Goal: Task Accomplishment & Management: Use online tool/utility

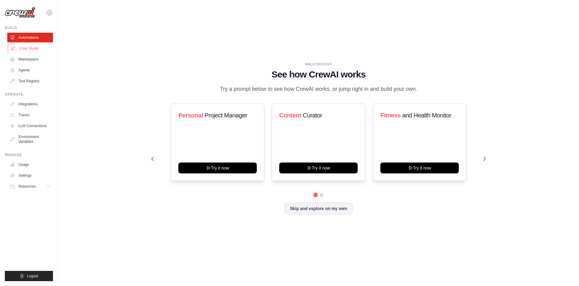
click at [32, 45] on link "Crew Studio" at bounding box center [31, 49] width 46 height 10
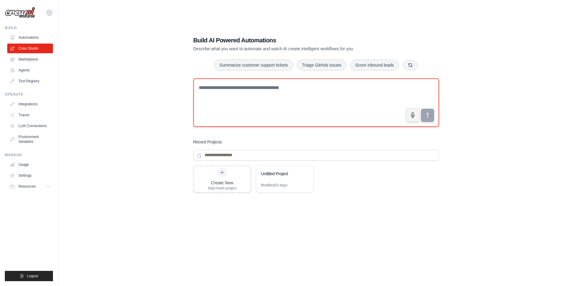
click at [254, 98] on textarea at bounding box center [317, 102] width 246 height 48
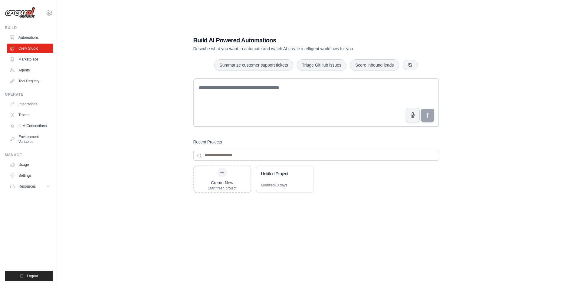
click at [491, 86] on div "Build AI Powered Automations Describe what you want to automate and watch AI cr…" at bounding box center [316, 149] width 497 height 286
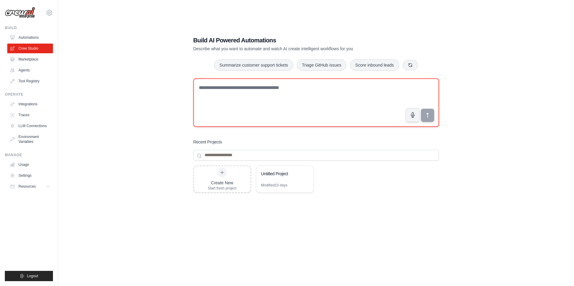
click at [235, 100] on textarea at bounding box center [317, 102] width 246 height 48
paste textarea "**********"
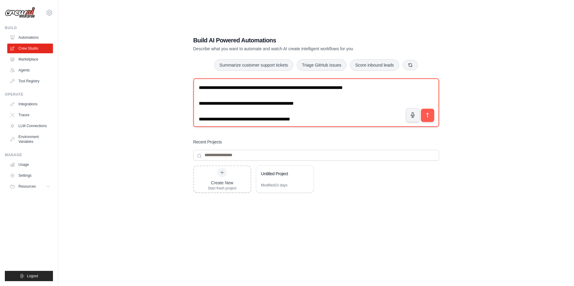
drag, startPoint x: 259, startPoint y: 88, endPoint x: 322, endPoint y: 88, distance: 63.6
click at [322, 88] on textarea "**********" at bounding box center [317, 102] width 246 height 48
click at [317, 101] on textarea "**********" at bounding box center [317, 102] width 246 height 48
click at [339, 89] on textarea "**********" at bounding box center [317, 102] width 246 height 48
click at [199, 105] on textarea "**********" at bounding box center [317, 102] width 246 height 48
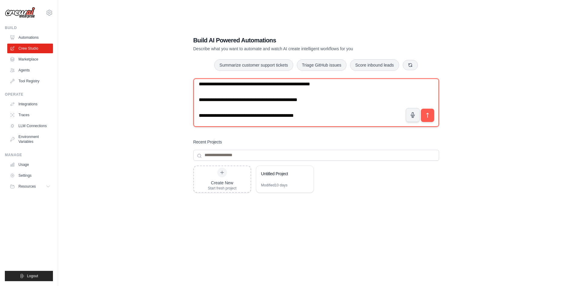
scroll to position [12, 0]
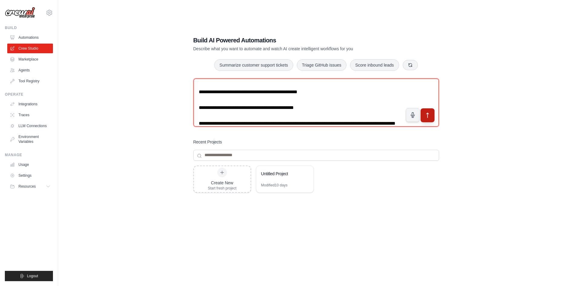
type textarea "**********"
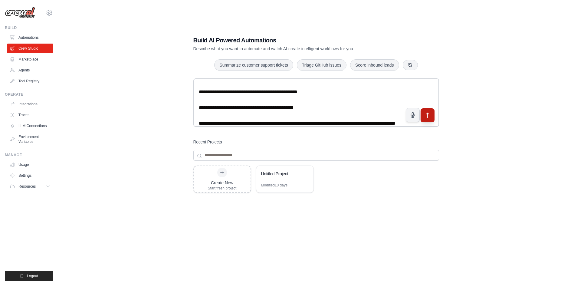
click at [429, 118] on icon "submit" at bounding box center [428, 115] width 6 height 6
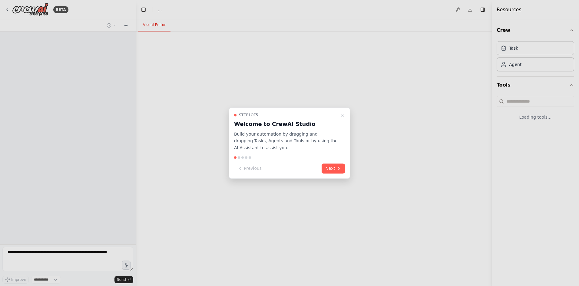
select select "****"
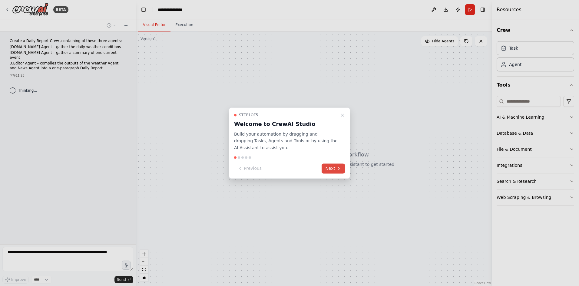
click at [332, 169] on button "Next" at bounding box center [333, 169] width 23 height 10
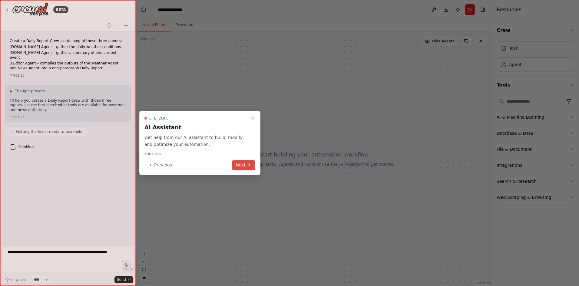
click at [251, 168] on button "Next" at bounding box center [243, 165] width 23 height 10
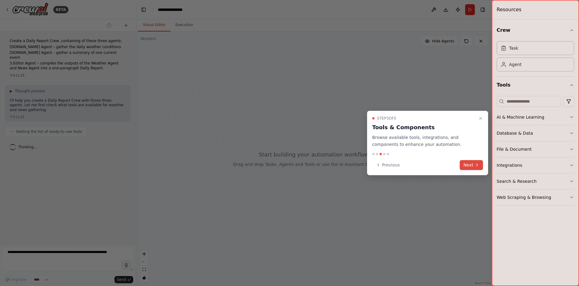
click at [464, 164] on button "Next" at bounding box center [471, 165] width 23 height 10
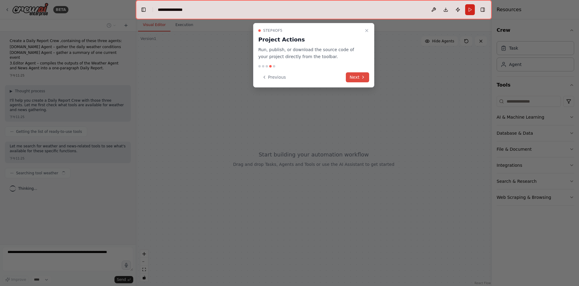
click at [355, 77] on button "Next" at bounding box center [357, 77] width 23 height 10
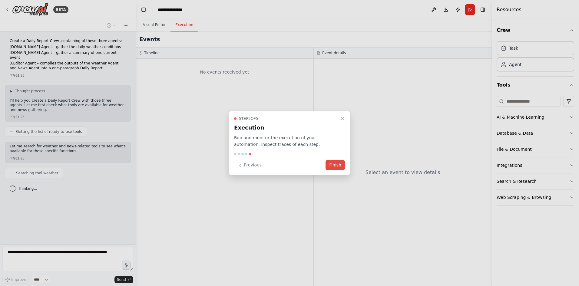
click at [336, 163] on button "Finish" at bounding box center [335, 165] width 19 height 10
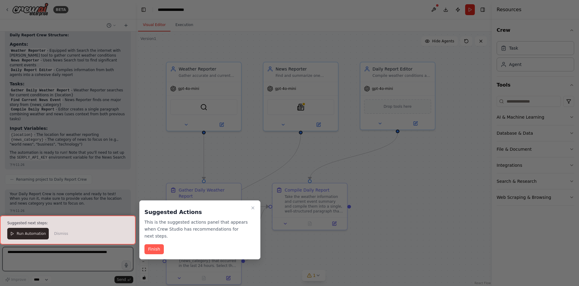
scroll to position [409, 0]
click at [152, 248] on button "Finish" at bounding box center [153, 249] width 19 height 10
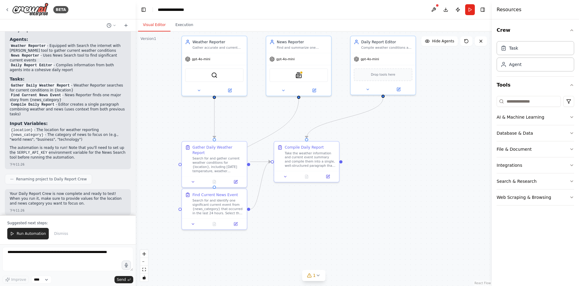
drag, startPoint x: 411, startPoint y: 187, endPoint x: 404, endPoint y: 163, distance: 24.6
click at [404, 163] on div ".deletable-edge-delete-btn { width: 20px; height: 20px; border: 0px solid #ffff…" at bounding box center [314, 158] width 356 height 255
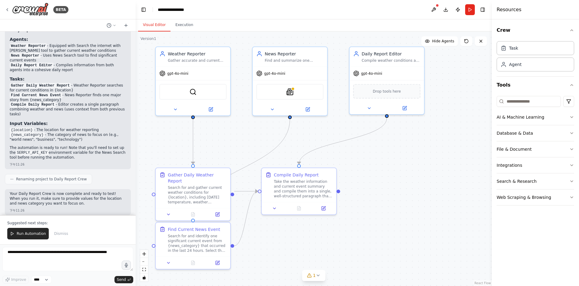
drag, startPoint x: 388, startPoint y: 160, endPoint x: 392, endPoint y: 183, distance: 24.1
click at [392, 183] on div ".deletable-edge-delete-btn { width: 20px; height: 20px; border: 0px solid #ffff…" at bounding box center [314, 158] width 356 height 255
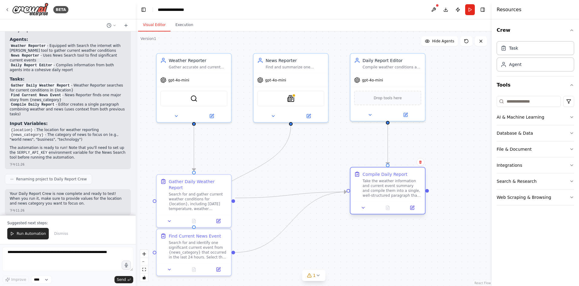
drag, startPoint x: 316, startPoint y: 196, endPoint x: 390, endPoint y: 190, distance: 74.4
click at [390, 190] on div "Take the weather information and current event summary and compile them into a …" at bounding box center [391, 188] width 59 height 19
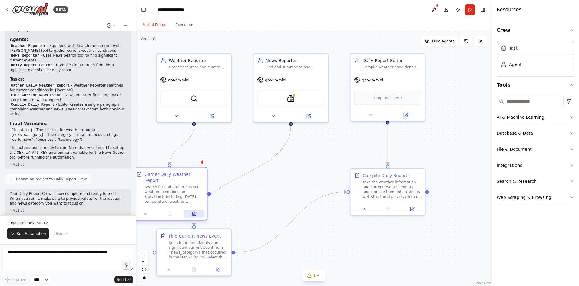
drag, startPoint x: 202, startPoint y: 193, endPoint x: 190, endPoint y: 207, distance: 18.5
click at [172, 186] on div "Search for and gather current weather conditions for {location}, including toda…" at bounding box center [173, 194] width 59 height 19
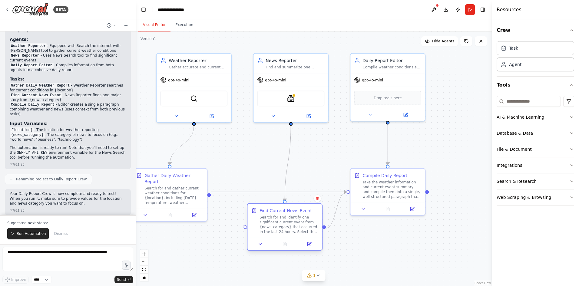
drag, startPoint x: 204, startPoint y: 259, endPoint x: 293, endPoint y: 236, distance: 92.2
click at [293, 236] on div "Find Current News Event Search for and identify one significant current event f…" at bounding box center [284, 221] width 74 height 34
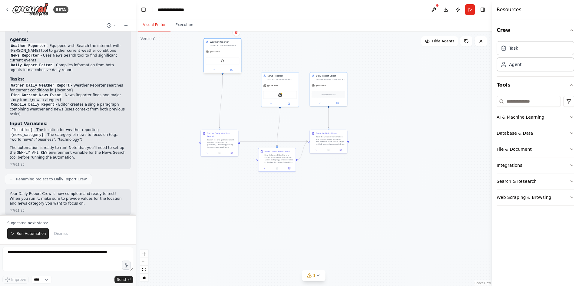
drag, startPoint x: 234, startPoint y: 86, endPoint x: 226, endPoint y: 51, distance: 36.1
click at [226, 51] on div "gpt-4o-mini" at bounding box center [222, 51] width 37 height 7
click at [227, 52] on div "gpt-4o-mini" at bounding box center [219, 51] width 37 height 7
drag, startPoint x: 224, startPoint y: 141, endPoint x: 223, endPoint y: 100, distance: 41.8
click at [223, 100] on div "Search for and gather current weather conditions for {location}, including toda…" at bounding box center [221, 101] width 29 height 10
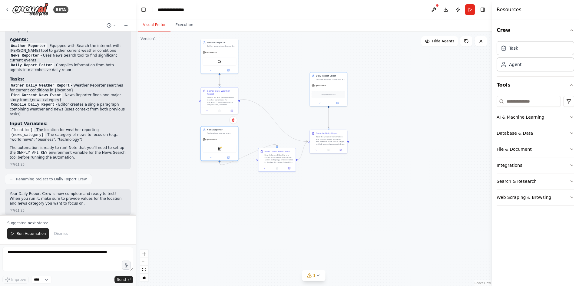
drag, startPoint x: 277, startPoint y: 90, endPoint x: 217, endPoint y: 142, distance: 79.3
click at [217, 142] on div "gpt-4o-mini" at bounding box center [219, 139] width 37 height 7
drag, startPoint x: 275, startPoint y: 160, endPoint x: 217, endPoint y: 197, distance: 68.5
click at [217, 197] on div "Search for and identify one significant current event from {news_category} that…" at bounding box center [221, 195] width 29 height 10
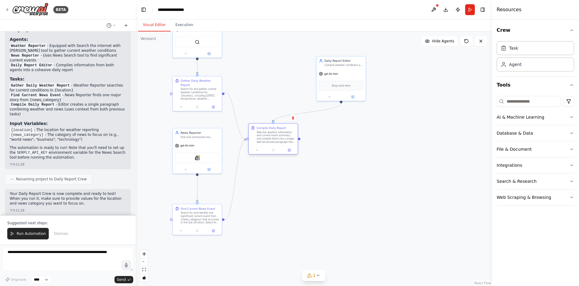
drag, startPoint x: 342, startPoint y: 149, endPoint x: 272, endPoint y: 141, distance: 70.1
click at [272, 141] on div "Take the weather information and current event summary and compile them into a …" at bounding box center [275, 137] width 39 height 13
drag, startPoint x: 205, startPoint y: 142, endPoint x: 206, endPoint y: 131, distance: 10.6
click at [206, 131] on div "gpt-4o-mini" at bounding box center [197, 133] width 49 height 9
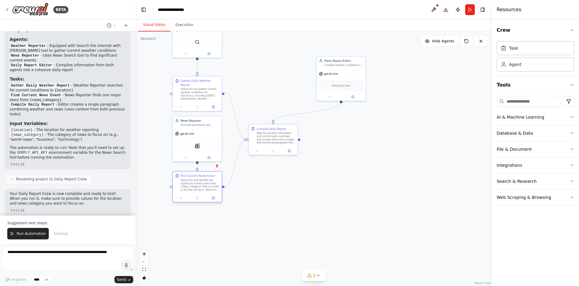
drag, startPoint x: 201, startPoint y: 219, endPoint x: 203, endPoint y: 188, distance: 30.6
click at [203, 188] on div "Search for and identify one significant current event from {news_category} that…" at bounding box center [200, 185] width 39 height 13
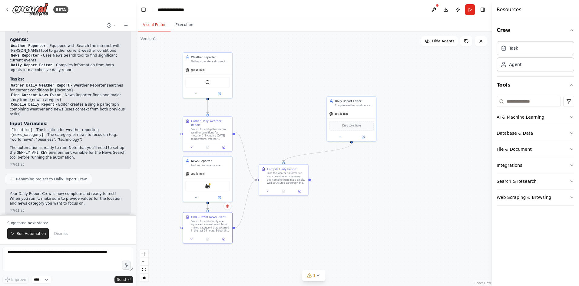
drag, startPoint x: 265, startPoint y: 84, endPoint x: 255, endPoint y: 129, distance: 45.5
click at [268, 136] on div ".deletable-edge-delete-btn { width: 20px; height: 20px; border: 0px solid #ffff…" at bounding box center [314, 158] width 356 height 255
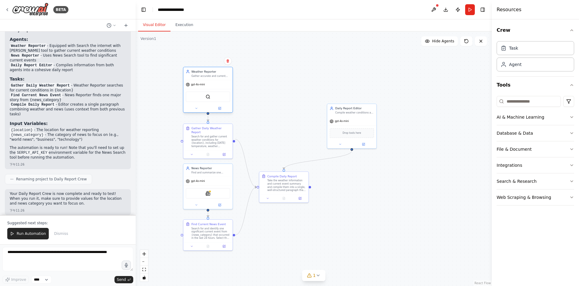
drag, startPoint x: 221, startPoint y: 79, endPoint x: 221, endPoint y: 87, distance: 8.2
click at [221, 87] on div "gpt-4o-mini" at bounding box center [208, 84] width 49 height 9
drag, startPoint x: 218, startPoint y: 138, endPoint x: 218, endPoint y: 133, distance: 5.5
click at [218, 133] on div "Search for and gather current weather conditions for {location}, including toda…" at bounding box center [210, 137] width 39 height 13
drag, startPoint x: 220, startPoint y: 87, endPoint x: 222, endPoint y: 77, distance: 10.1
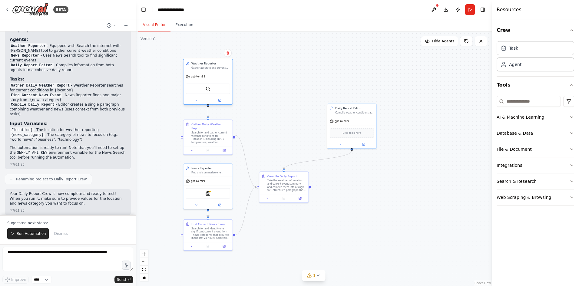
click at [222, 77] on div "gpt-4o-mini" at bounding box center [208, 76] width 49 height 9
drag, startPoint x: 349, startPoint y: 121, endPoint x: 279, endPoint y: 119, distance: 70.9
click at [279, 119] on div "gpt-4o-mini" at bounding box center [279, 120] width 49 height 9
drag, startPoint x: 284, startPoint y: 187, endPoint x: 301, endPoint y: 186, distance: 16.7
click at [301, 186] on div "Take the weather information and current event summary and compile them into a …" at bounding box center [302, 184] width 39 height 13
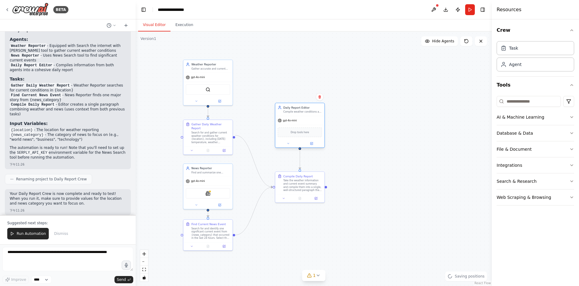
drag, startPoint x: 277, startPoint y: 120, endPoint x: 298, endPoint y: 120, distance: 20.6
click at [298, 120] on div "gpt-4o-mini" at bounding box center [299, 120] width 49 height 9
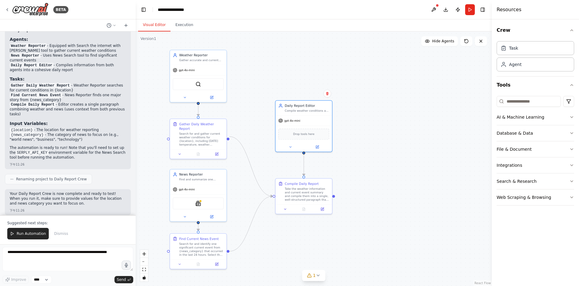
drag, startPoint x: 258, startPoint y: 132, endPoint x: 257, endPoint y: 137, distance: 4.7
click at [257, 137] on div ".deletable-edge-delete-btn { width: 20px; height: 20px; border: 0px solid #ffff…" at bounding box center [314, 158] width 356 height 255
drag, startPoint x: 306, startPoint y: 191, endPoint x: 305, endPoint y: 184, distance: 7.9
click at [305, 184] on div "Take the weather information and current event summary and compile them into a …" at bounding box center [307, 184] width 45 height 15
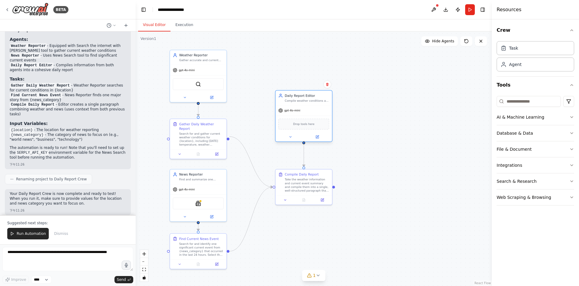
drag, startPoint x: 309, startPoint y: 116, endPoint x: 308, endPoint y: 107, distance: 8.8
click at [308, 107] on div "gpt-4o-mini" at bounding box center [304, 111] width 56 height 10
drag, startPoint x: 207, startPoint y: 134, endPoint x: 207, endPoint y: 130, distance: 4.2
click at [207, 130] on div "Search for and gather current weather conditions for {location}, including toda…" at bounding box center [201, 134] width 45 height 15
drag, startPoint x: 215, startPoint y: 72, endPoint x: 216, endPoint y: 66, distance: 6.1
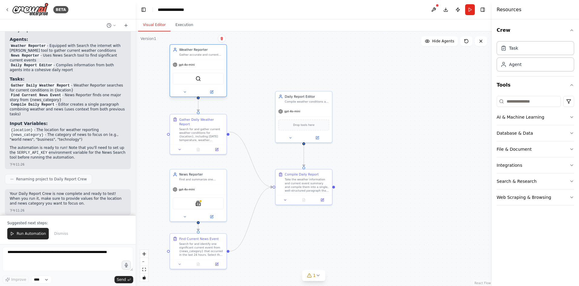
click at [216, 66] on div "gpt-4o-mini" at bounding box center [198, 65] width 56 height 10
drag, startPoint x: 214, startPoint y: 127, endPoint x: 214, endPoint y: 122, distance: 4.5
click at [214, 122] on div "Search for and gather current weather conditions for {location}, including toda…" at bounding box center [201, 129] width 45 height 15
drag, startPoint x: 216, startPoint y: 74, endPoint x: 217, endPoint y: 67, distance: 6.7
click at [217, 67] on div "SerperDevTool" at bounding box center [198, 74] width 56 height 18
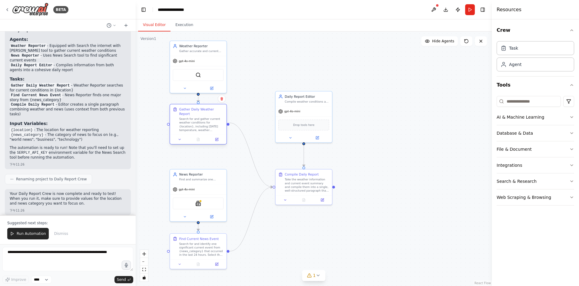
drag, startPoint x: 212, startPoint y: 125, endPoint x: 212, endPoint y: 121, distance: 4.8
click at [212, 121] on div "Search for and gather current weather conditions for {location}, including toda…" at bounding box center [201, 124] width 45 height 15
drag, startPoint x: 216, startPoint y: 66, endPoint x: 217, endPoint y: 61, distance: 4.6
click at [217, 61] on div "SerperDevTool" at bounding box center [198, 70] width 56 height 18
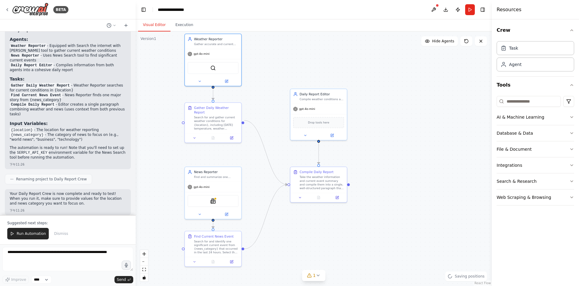
drag, startPoint x: 249, startPoint y: 86, endPoint x: 265, endPoint y: 87, distance: 15.4
click at [265, 86] on div ".deletable-edge-delete-btn { width: 20px; height: 20px; border: 0px solid #ffff…" at bounding box center [314, 158] width 356 height 255
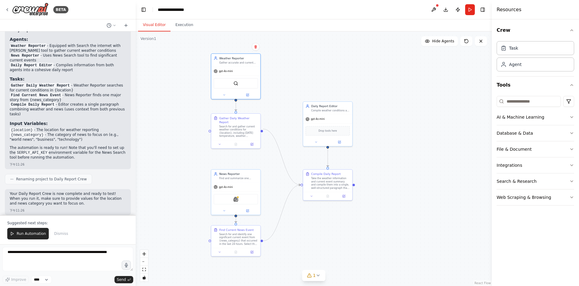
drag, startPoint x: 270, startPoint y: 104, endPoint x: 281, endPoint y: 101, distance: 12.1
click at [281, 101] on div ".deletable-edge-delete-btn { width: 20px; height: 20px; border: 0px solid #ffff…" at bounding box center [314, 158] width 356 height 255
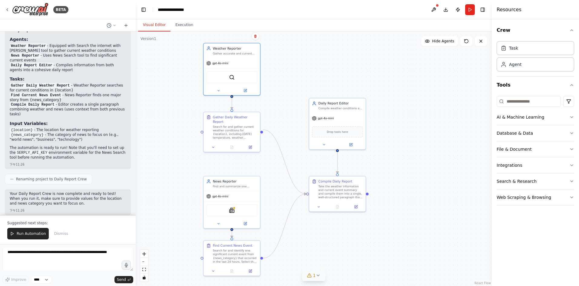
click at [318, 278] on button "1" at bounding box center [313, 275] width 23 height 11
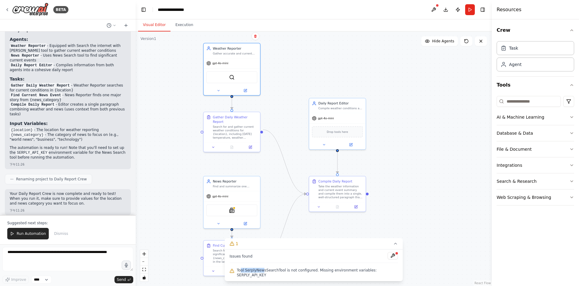
drag, startPoint x: 242, startPoint y: 274, endPoint x: 264, endPoint y: 276, distance: 22.2
click at [264, 276] on span "Tool SerplyNewsSearchTool is not configured. Missing environment variables: SER…" at bounding box center [317, 273] width 161 height 10
click at [391, 260] on button at bounding box center [393, 255] width 10 height 7
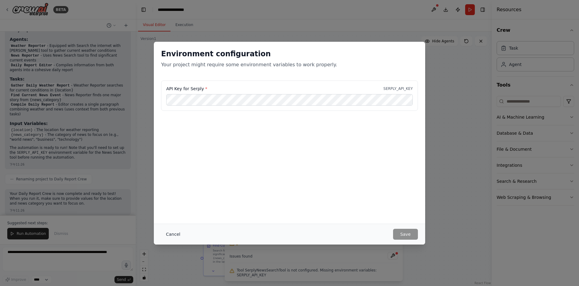
click at [171, 235] on button "Cancel" at bounding box center [173, 234] width 24 height 11
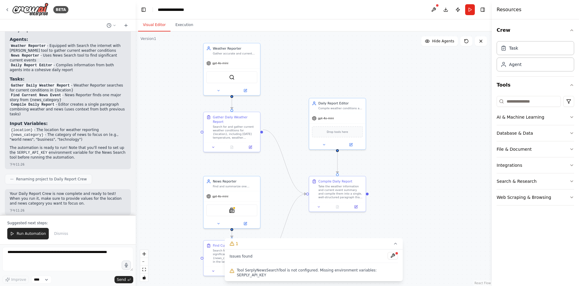
click at [339, 235] on div ".deletable-edge-delete-btn { width: 20px; height: 20px; border: 0px solid #ffff…" at bounding box center [314, 158] width 356 height 255
click at [235, 191] on div "gpt-4o-mini" at bounding box center [231, 195] width 56 height 10
click at [238, 190] on div "gpt-4o-mini" at bounding box center [231, 195] width 56 height 10
click at [394, 246] on icon at bounding box center [395, 243] width 5 height 5
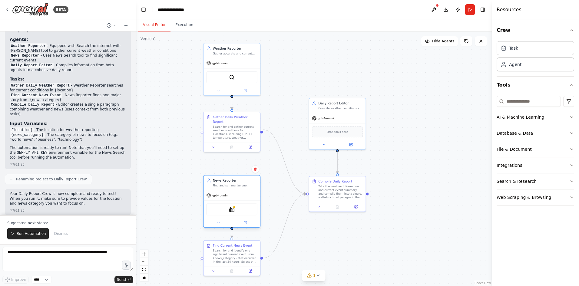
click at [245, 210] on div "SerplyNewsSearchTool" at bounding box center [231, 209] width 51 height 12
click at [250, 226] on div at bounding box center [231, 222] width 56 height 9
click at [247, 224] on icon at bounding box center [245, 223] width 4 height 4
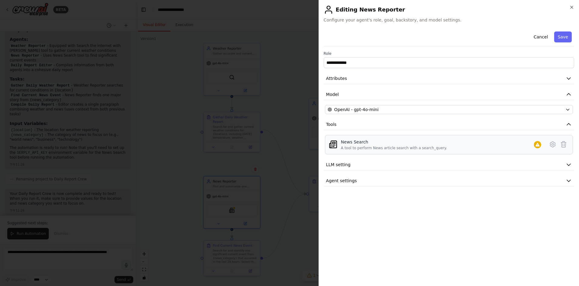
click at [353, 149] on div "A tool to perform News article search with a search_query." at bounding box center [394, 148] width 106 height 5
click at [344, 79] on span "Attributes" at bounding box center [336, 78] width 21 height 6
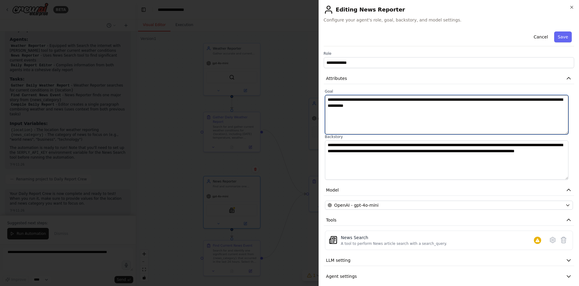
click at [364, 106] on textarea "**********" at bounding box center [446, 114] width 243 height 39
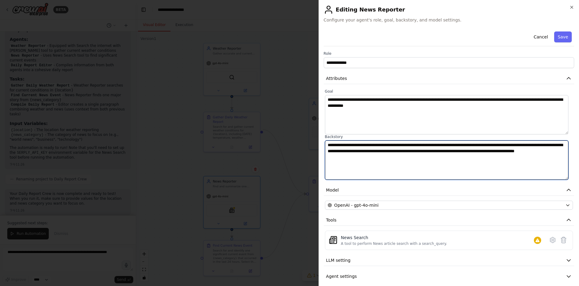
click at [385, 160] on textarea "**********" at bounding box center [446, 160] width 243 height 39
click at [414, 157] on textarea "**********" at bounding box center [446, 160] width 243 height 39
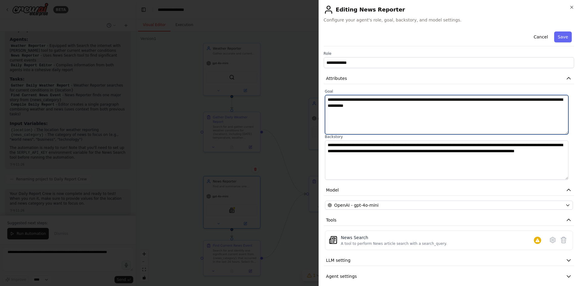
click at [429, 107] on textarea "**********" at bounding box center [446, 114] width 243 height 39
click at [457, 101] on textarea "**********" at bounding box center [446, 114] width 243 height 39
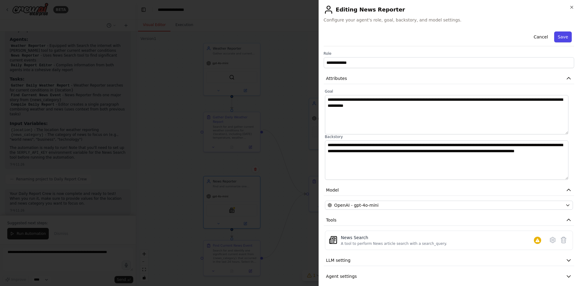
click at [562, 38] on button "Save" at bounding box center [563, 36] width 18 height 11
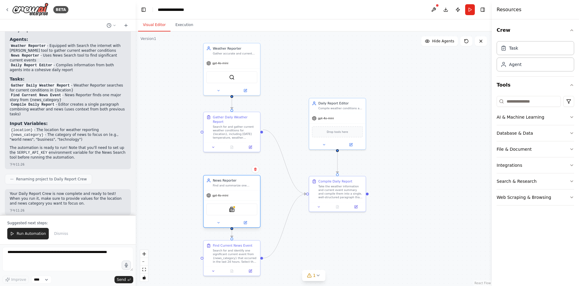
click at [232, 213] on div "SerplyNewsSearchTool" at bounding box center [231, 209] width 51 height 12
click at [313, 278] on span "1" at bounding box center [314, 276] width 3 height 6
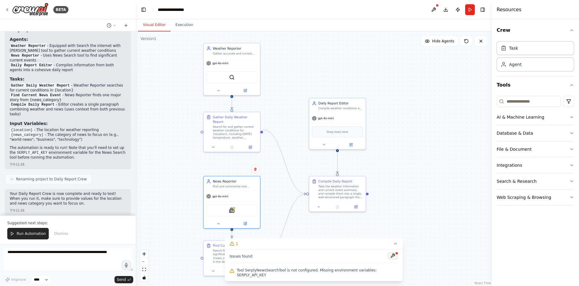
click at [389, 260] on button at bounding box center [393, 255] width 10 height 7
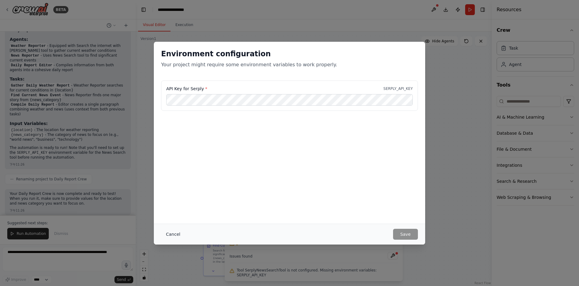
click at [176, 232] on button "Cancel" at bounding box center [173, 234] width 24 height 11
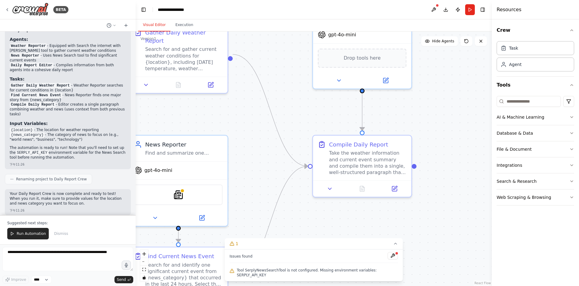
drag, startPoint x: 396, startPoint y: 170, endPoint x: 432, endPoint y: 157, distance: 38.9
click at [432, 157] on div ".deletable-edge-delete-btn { width: 20px; height: 20px; border: 0px solid #ffff…" at bounding box center [314, 158] width 356 height 255
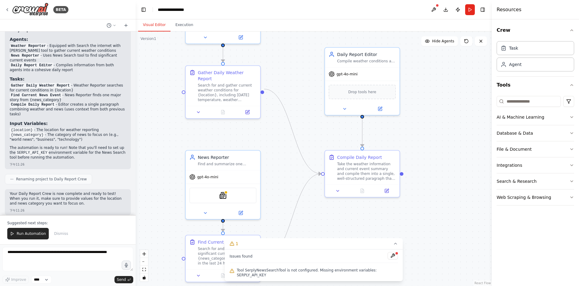
drag, startPoint x: 279, startPoint y: 94, endPoint x: 296, endPoint y: 114, distance: 26.4
click at [296, 114] on div ".deletable-edge-delete-btn { width: 20px; height: 20px; border: 0px solid #ffff…" at bounding box center [314, 158] width 356 height 255
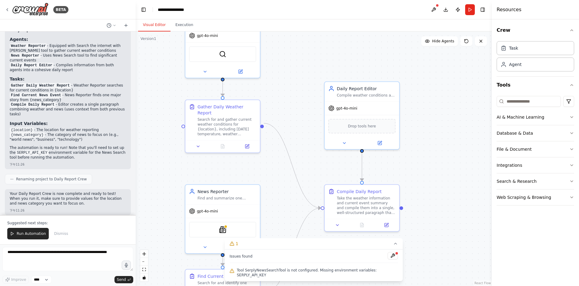
drag, startPoint x: 423, startPoint y: 82, endPoint x: 424, endPoint y: 117, distance: 34.8
click at [423, 120] on div ".deletable-edge-delete-btn { width: 20px; height: 20px; border: 0px solid #ffff…" at bounding box center [314, 158] width 356 height 255
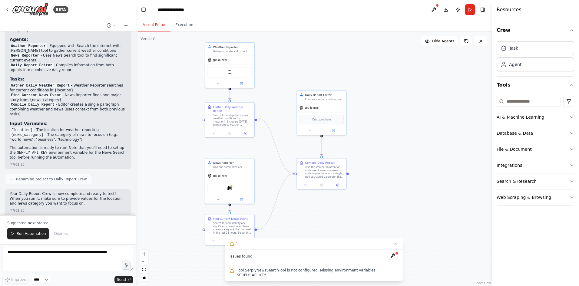
drag, startPoint x: 316, startPoint y: 92, endPoint x: 278, endPoint y: 84, distance: 38.4
click at [278, 84] on div ".deletable-edge-delete-btn { width: 20px; height: 20px; border: 0px solid #ffff…" at bounding box center [314, 158] width 356 height 255
click at [393, 246] on icon at bounding box center [395, 243] width 5 height 5
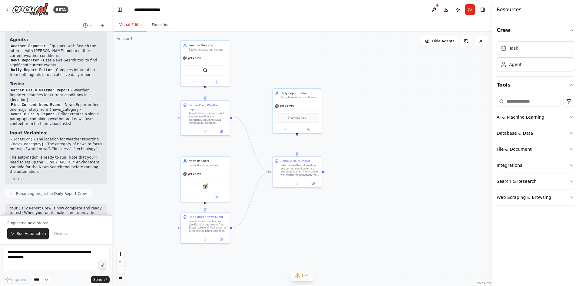
scroll to position [432, 0]
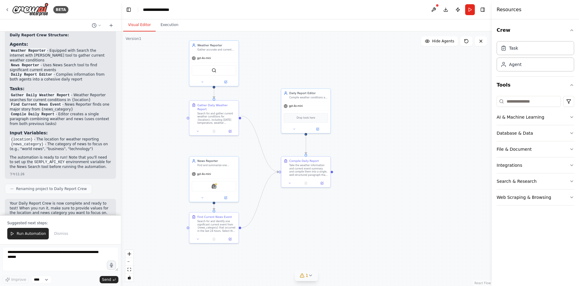
drag, startPoint x: 135, startPoint y: 46, endPoint x: 121, endPoint y: 55, distance: 16.6
click at [121, 55] on div "BETA Create a Daily Report Crew ,containing of these three agents: 1.Weather Ag…" at bounding box center [289, 143] width 579 height 286
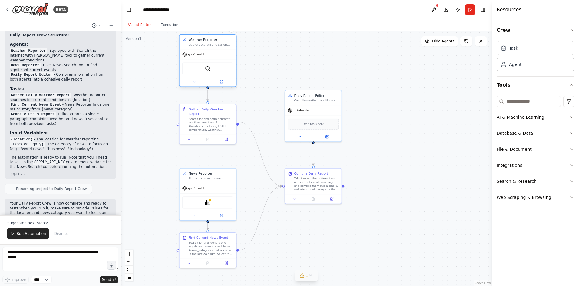
click at [215, 58] on div "gpt-4o-mini" at bounding box center [208, 54] width 56 height 10
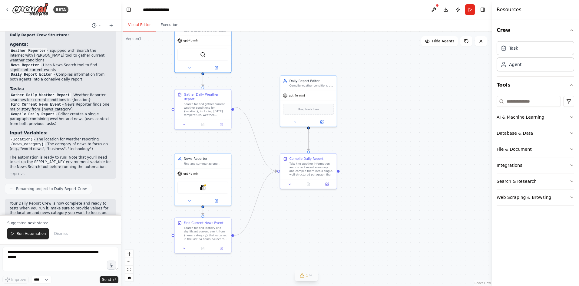
drag, startPoint x: 163, startPoint y: 47, endPoint x: 157, endPoint y: 31, distance: 16.2
click at [157, 31] on div ".deletable-edge-delete-btn { width: 20px; height: 20px; border: 0px solid #ffff…" at bounding box center [306, 158] width 371 height 255
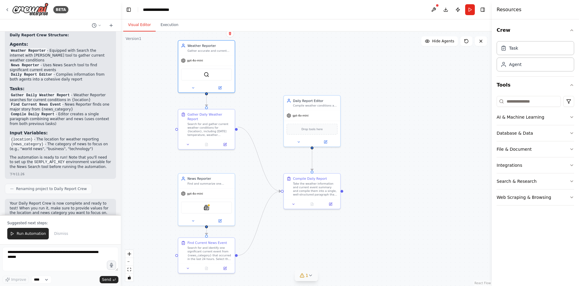
drag, startPoint x: 270, startPoint y: 53, endPoint x: 273, endPoint y: 73, distance: 20.3
click at [273, 73] on div ".deletable-edge-delete-btn { width: 20px; height: 20px; border: 0px solid #ffff…" at bounding box center [306, 158] width 371 height 255
drag, startPoint x: 216, startPoint y: 188, endPoint x: 215, endPoint y: 170, distance: 17.9
click at [215, 170] on div "gpt-4o-mini" at bounding box center [206, 174] width 56 height 10
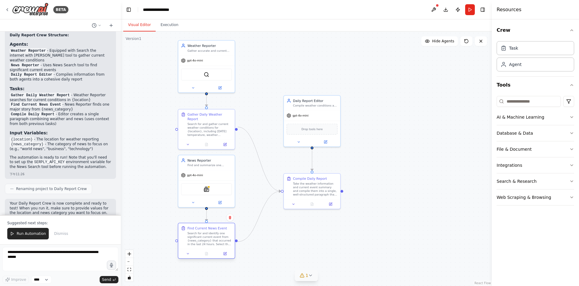
drag, startPoint x: 221, startPoint y: 253, endPoint x: 219, endPoint y: 238, distance: 15.6
click at [219, 238] on div "Search for and identify one significant current event from {news_category} that…" at bounding box center [209, 239] width 45 height 15
drag, startPoint x: 318, startPoint y: 107, endPoint x: 320, endPoint y: 82, distance: 24.6
click at [320, 82] on div "Compile weather conditions and current event information into a concise, well-s…" at bounding box center [320, 82] width 45 height 4
drag, startPoint x: 320, startPoint y: 86, endPoint x: 316, endPoint y: 85, distance: 4.3
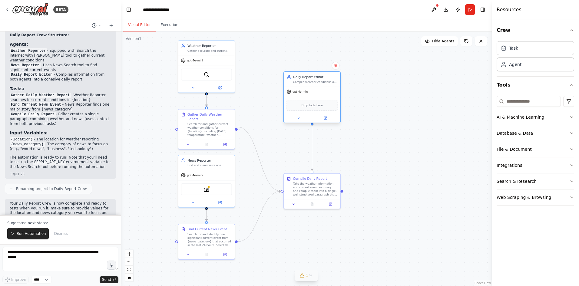
click at [316, 85] on div "Daily Report Editor Compile weather conditions and current event information in…" at bounding box center [311, 97] width 57 height 52
drag, startPoint x: 309, startPoint y: 191, endPoint x: 306, endPoint y: 168, distance: 23.4
click at [306, 168] on div "Take the weather information and current event summary and compile them into a …" at bounding box center [315, 165] width 45 height 15
click at [459, 10] on button "Publish" at bounding box center [458, 9] width 10 height 11
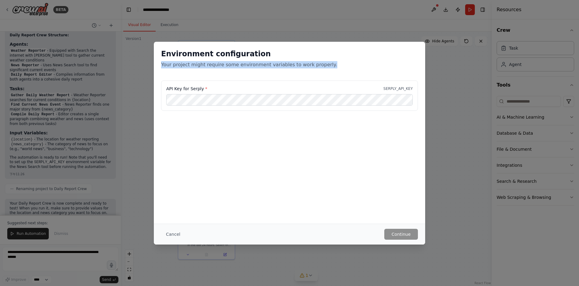
drag, startPoint x: 159, startPoint y: 65, endPoint x: 341, endPoint y: 70, distance: 181.8
click at [341, 70] on div "Environment configuration Your project might require some environment variables…" at bounding box center [289, 61] width 271 height 39
click at [341, 77] on div "Environment configuration Your project might require some environment variables…" at bounding box center [289, 61] width 271 height 39
click at [202, 90] on label "API Key for Serply *" at bounding box center [186, 89] width 41 height 6
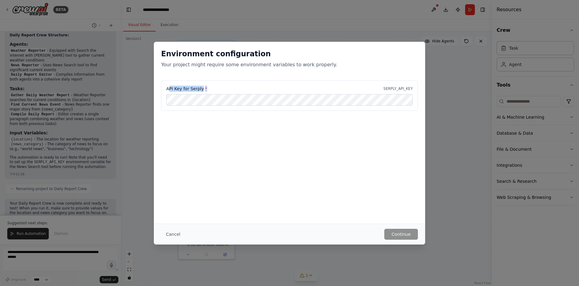
click at [203, 92] on div "API Key for Serply * SERPLY_API_KEY" at bounding box center [289, 96] width 257 height 30
click at [170, 88] on label "API Key for Serply *" at bounding box center [186, 89] width 41 height 6
drag, startPoint x: 164, startPoint y: 89, endPoint x: 202, endPoint y: 90, distance: 37.3
click at [202, 90] on div "API Key for Serply * SERPLY_API_KEY" at bounding box center [289, 96] width 257 height 30
drag, startPoint x: 452, startPoint y: 90, endPoint x: 451, endPoint y: 93, distance: 3.4
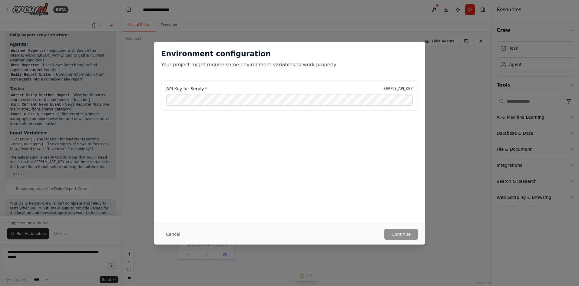
click at [451, 90] on div "Environment configuration Your project might require some environment variables…" at bounding box center [289, 143] width 579 height 286
click at [176, 237] on button "Cancel" at bounding box center [173, 234] width 24 height 11
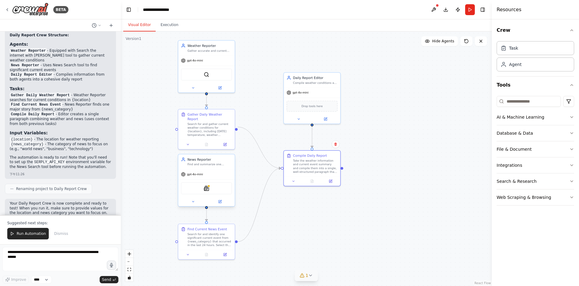
click at [216, 171] on div "gpt-4o-mini" at bounding box center [206, 174] width 56 height 10
click at [223, 205] on div at bounding box center [206, 201] width 56 height 9
click at [219, 203] on icon at bounding box center [220, 201] width 3 height 3
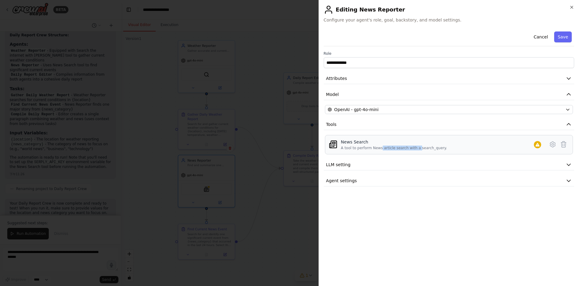
drag, startPoint x: 380, startPoint y: 150, endPoint x: 429, endPoint y: 148, distance: 48.8
click at [419, 149] on div "A tool to perform News article search with a search_query." at bounding box center [394, 148] width 106 height 5
click at [430, 148] on div "A tool to perform News article search with a search_query." at bounding box center [394, 148] width 106 height 5
click at [562, 144] on icon at bounding box center [563, 144] width 7 height 7
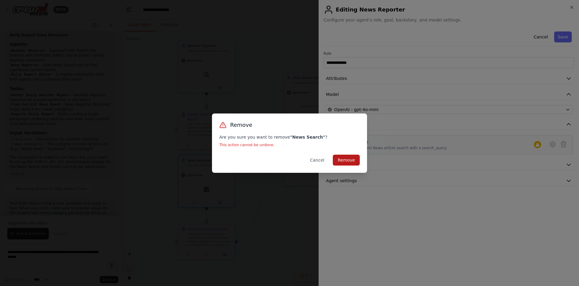
click at [346, 161] on button "Remove" at bounding box center [346, 160] width 27 height 11
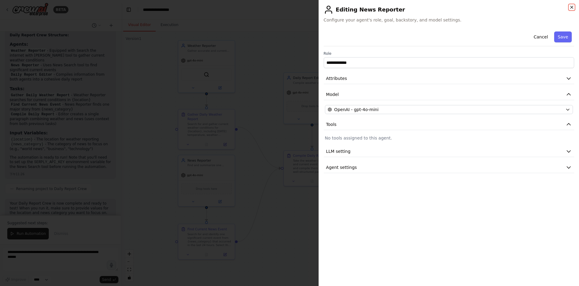
click at [573, 7] on icon "button" at bounding box center [571, 7] width 5 height 5
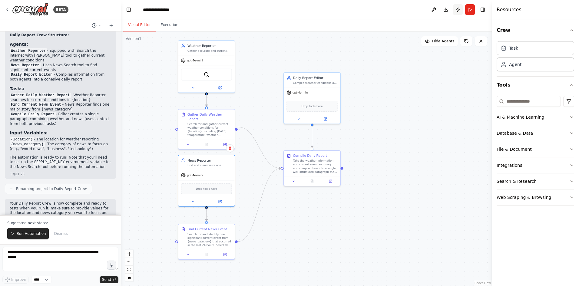
click at [457, 9] on button "Publish" at bounding box center [458, 9] width 10 height 11
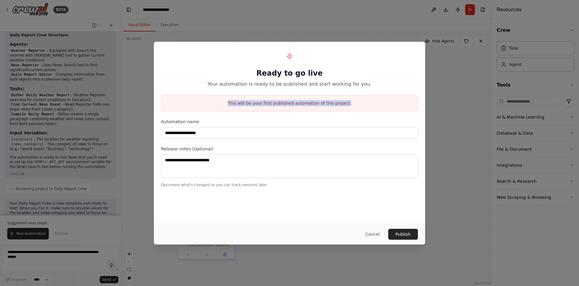
drag, startPoint x: 222, startPoint y: 104, endPoint x: 352, endPoint y: 106, distance: 130.5
click at [352, 106] on div "This will be your first published automation of this project." at bounding box center [289, 103] width 257 height 16
click at [352, 113] on div "**********" at bounding box center [289, 118] width 271 height 153
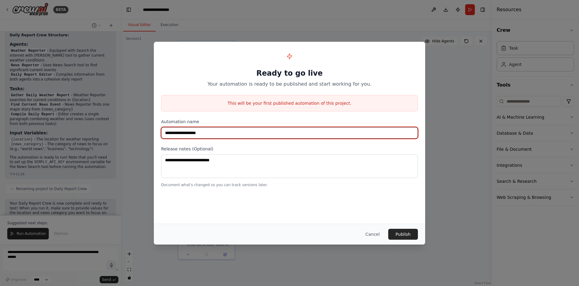
click at [218, 132] on input "**********" at bounding box center [289, 133] width 257 height 12
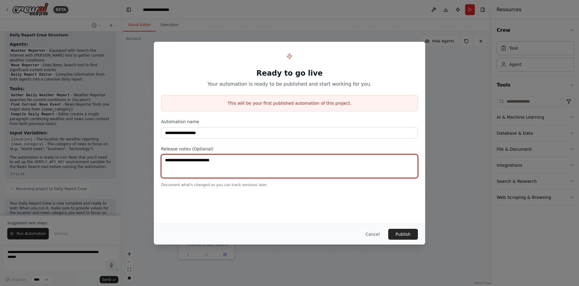
click at [195, 164] on textarea at bounding box center [289, 166] width 257 height 24
click at [228, 168] on textarea at bounding box center [289, 166] width 257 height 24
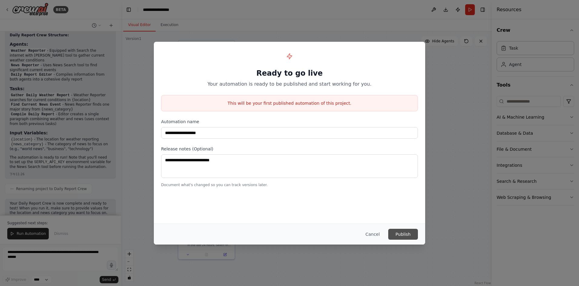
click at [407, 236] on button "Publish" at bounding box center [403, 234] width 30 height 11
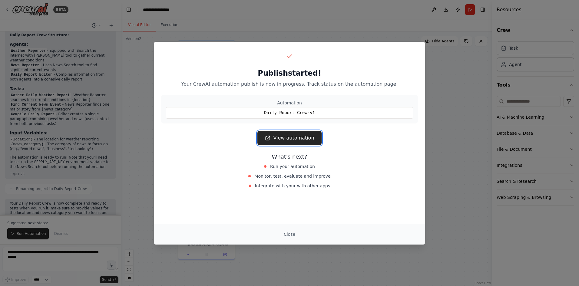
click at [299, 138] on link "View automation" at bounding box center [289, 138] width 64 height 15
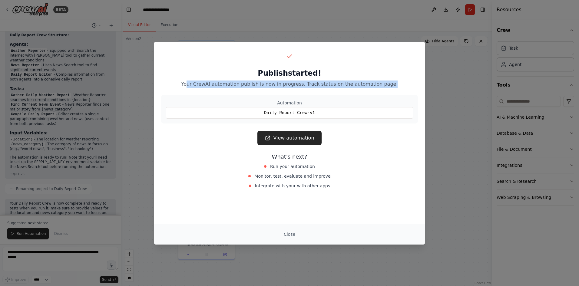
drag, startPoint x: 194, startPoint y: 82, endPoint x: 385, endPoint y: 111, distance: 193.5
click at [397, 83] on p "Your CrewAI automation publish is now in progress. Track status on the automati…" at bounding box center [289, 84] width 257 height 7
click at [289, 232] on button "Close" at bounding box center [289, 234] width 21 height 11
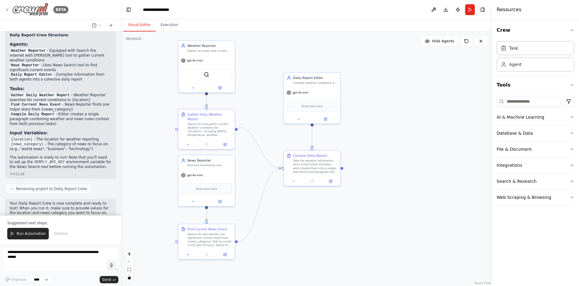
click at [8, 11] on icon at bounding box center [7, 9] width 5 height 5
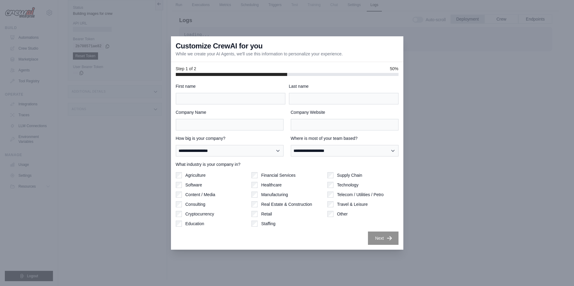
click at [196, 54] on p "While we create your AI Agents, we'll use this information to personalize your …" at bounding box center [259, 54] width 167 height 6
drag, startPoint x: 178, startPoint y: 53, endPoint x: 239, endPoint y: 61, distance: 61.9
click at [234, 57] on div "Customize CrewAI for you While we create your AI Agents, we'll use this informa…" at bounding box center [287, 49] width 233 height 26
click at [239, 61] on div "Customize CrewAI for you While we create your AI Agents, we'll use this informa…" at bounding box center [287, 49] width 233 height 26
drag, startPoint x: 240, startPoint y: 53, endPoint x: 347, endPoint y: 59, distance: 107.4
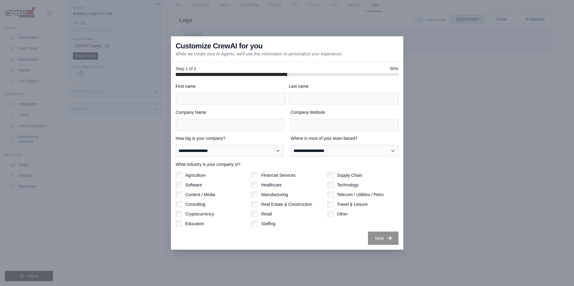
click at [346, 59] on div "Customize CrewAI for you While we create your AI Agents, we'll use this informa…" at bounding box center [287, 49] width 233 height 26
click at [355, 60] on div "Customize CrewAI for you While we create your AI Agents, we'll use this informa…" at bounding box center [287, 49] width 233 height 26
click at [130, 92] on div at bounding box center [287, 143] width 574 height 286
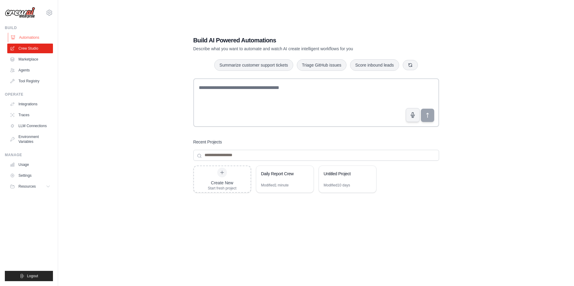
click at [33, 36] on link "Automations" at bounding box center [31, 38] width 46 height 10
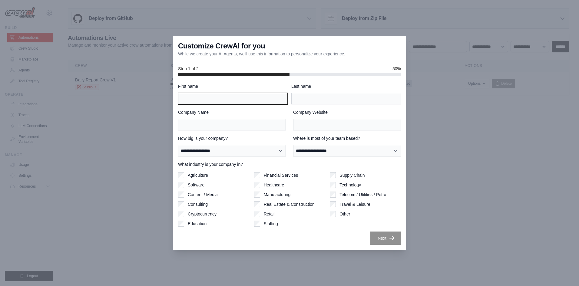
click at [220, 98] on input "First name" at bounding box center [233, 99] width 110 height 12
type input "*"
type input "******"
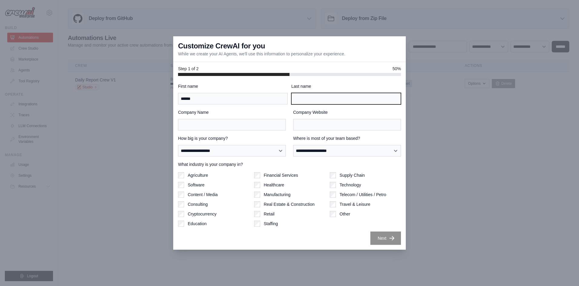
click at [338, 98] on input "Last name" at bounding box center [346, 99] width 110 height 12
type input "**"
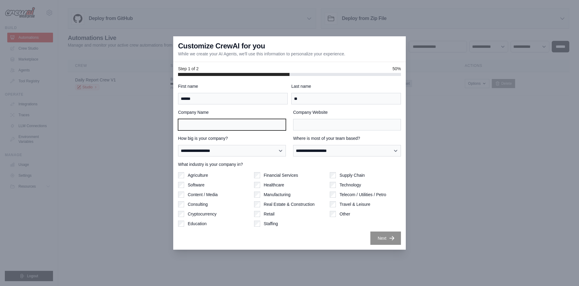
click at [263, 127] on input "Company Name" at bounding box center [232, 125] width 108 height 12
type input "***"
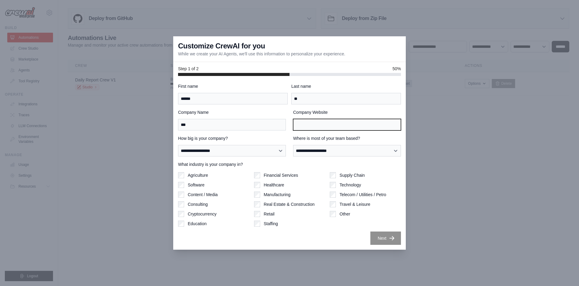
click at [305, 122] on input "Company Website" at bounding box center [347, 125] width 108 height 12
type input "***"
click at [193, 51] on p "While we create your AI Agents, we'll use this information to personalize your …" at bounding box center [261, 54] width 167 height 6
drag, startPoint x: 203, startPoint y: 55, endPoint x: 262, endPoint y: 57, distance: 59.1
click at [262, 57] on div "Customize CrewAI for you While we create your AI Agents, we'll use this informa…" at bounding box center [289, 49] width 233 height 26
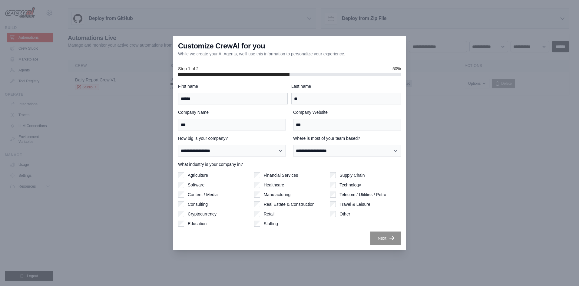
click at [268, 55] on p "While we create your AI Agents, we'll use this information to personalize your …" at bounding box center [261, 54] width 167 height 6
drag, startPoint x: 241, startPoint y: 53, endPoint x: 340, endPoint y: 60, distance: 99.0
click at [340, 60] on div "Customize CrewAI for you While we create your AI Agents, we'll use this informa…" at bounding box center [289, 49] width 233 height 26
click at [353, 58] on div "Customize CrewAI for you While we create your AI Agents, we'll use this informa…" at bounding box center [289, 49] width 233 height 26
click at [261, 153] on select "**********" at bounding box center [232, 151] width 108 height 12
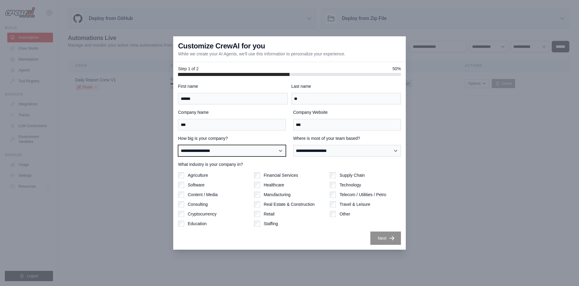
select select "**********"
click at [178, 145] on select "**********" at bounding box center [232, 151] width 108 height 12
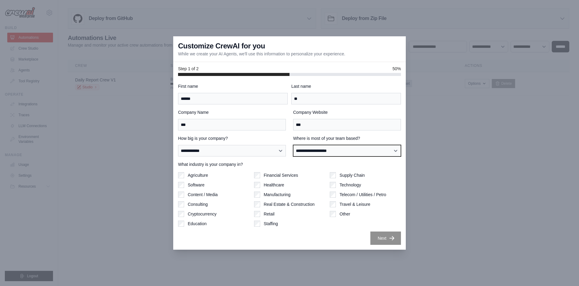
click at [334, 153] on select "**********" at bounding box center [347, 151] width 108 height 12
select select "**********"
click at [293, 145] on select "**********" at bounding box center [347, 151] width 108 height 12
click at [197, 226] on label "Education" at bounding box center [197, 224] width 19 height 6
click at [381, 234] on button "Next" at bounding box center [385, 237] width 31 height 13
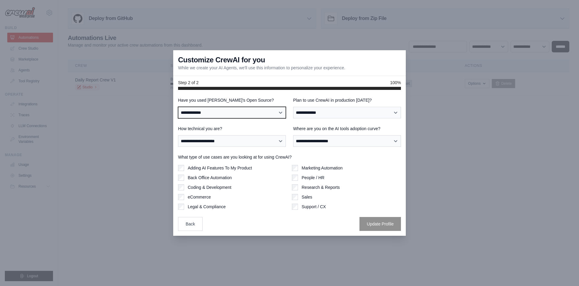
click at [261, 112] on select "**********" at bounding box center [232, 113] width 108 height 12
select select "**"
click at [178, 107] on select "**********" at bounding box center [232, 113] width 108 height 12
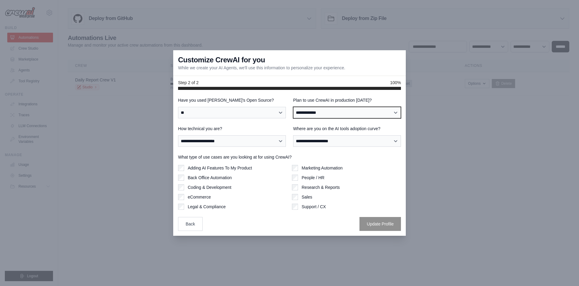
click at [346, 114] on select "**********" at bounding box center [347, 113] width 108 height 12
select select "*****"
click at [293, 107] on select "**********" at bounding box center [347, 113] width 108 height 12
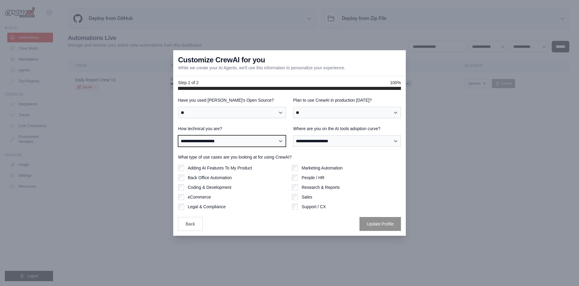
click at [265, 143] on select "**********" at bounding box center [232, 141] width 108 height 12
select select "**********"
click at [178, 135] on select "**********" at bounding box center [232, 141] width 108 height 12
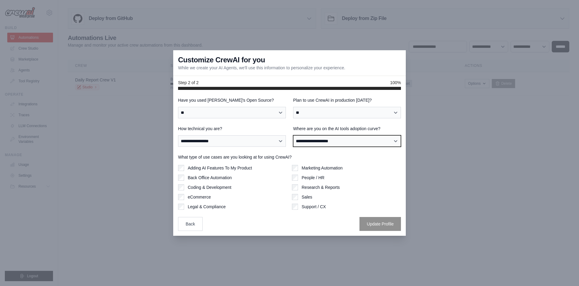
click at [352, 141] on select "**********" at bounding box center [347, 141] width 108 height 12
select select "**********"
click at [293, 135] on select "**********" at bounding box center [347, 141] width 108 height 12
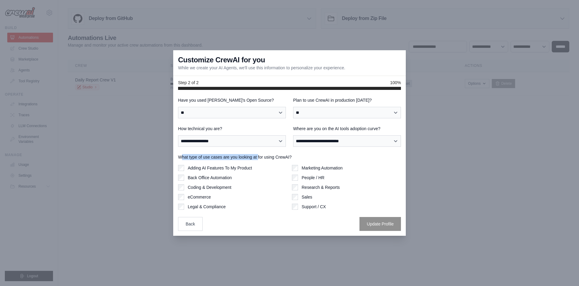
drag, startPoint x: 185, startPoint y: 159, endPoint x: 257, endPoint y: 159, distance: 72.1
click at [257, 159] on label "What type of use cases are you looking at for using CrewAI?" at bounding box center [289, 157] width 223 height 6
click at [258, 165] on div "Adding AI Features To My Product" at bounding box center [232, 168] width 109 height 6
drag, startPoint x: 299, startPoint y: 204, endPoint x: 298, endPoint y: 208, distance: 4.2
click at [299, 205] on div "Support / CX" at bounding box center [346, 207] width 109 height 6
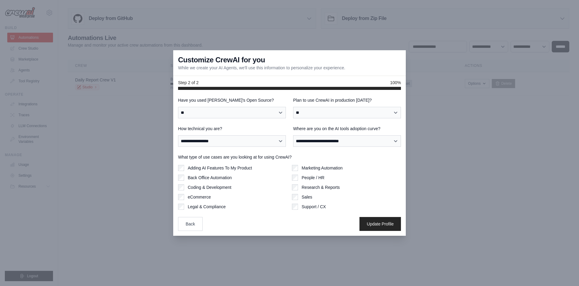
click at [314, 191] on div "Marketing Automation People / HR Research & Reports Sales Support / CX" at bounding box center [346, 187] width 109 height 45
click at [314, 188] on label "Research & Reports" at bounding box center [321, 187] width 38 height 6
click at [378, 224] on button "Update Profile" at bounding box center [379, 224] width 41 height 14
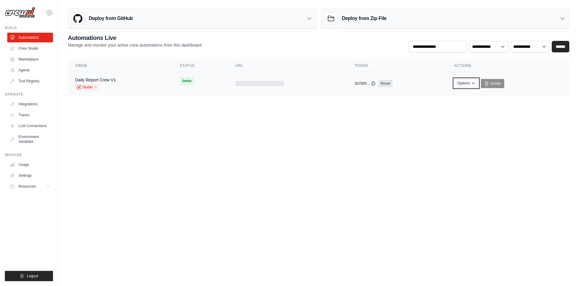
click at [465, 83] on button "Options" at bounding box center [466, 83] width 25 height 9
click at [298, 82] on div at bounding box center [287, 83] width 105 height 5
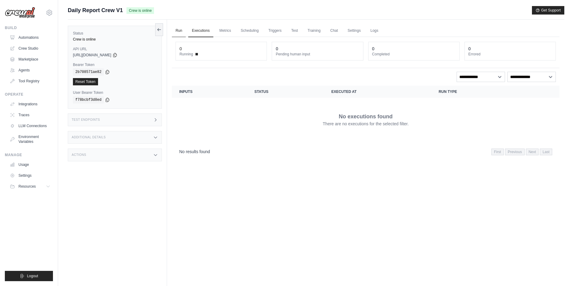
click at [180, 32] on link "Run" at bounding box center [179, 31] width 14 height 13
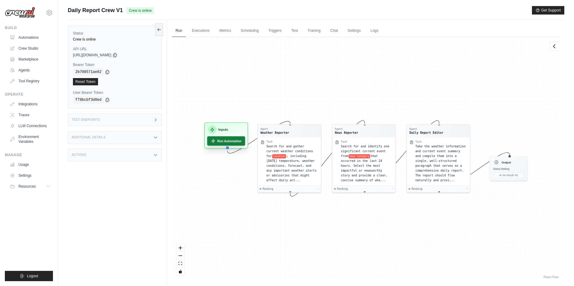
click at [229, 144] on button "Run Automation" at bounding box center [226, 140] width 38 height 9
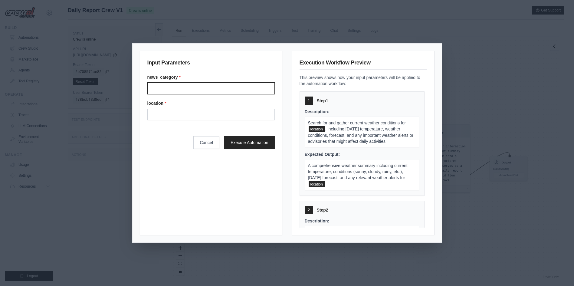
click at [215, 91] on input "News category" at bounding box center [210, 89] width 127 height 12
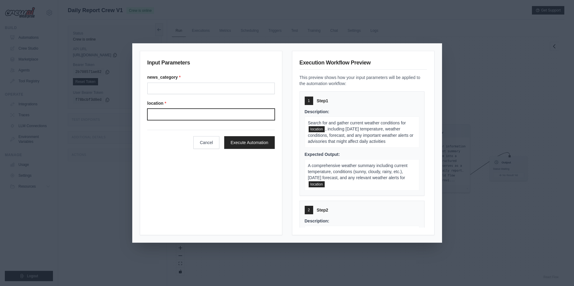
click at [206, 114] on input "Location" at bounding box center [210, 115] width 127 height 12
click at [211, 97] on div "news_category * location *" at bounding box center [210, 97] width 127 height 46
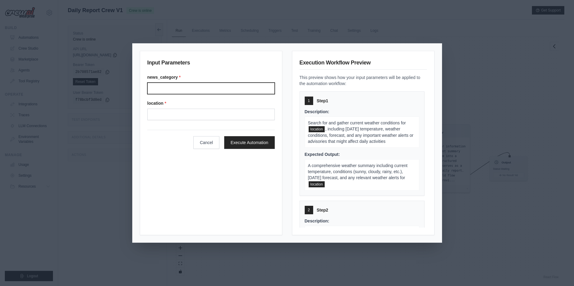
click at [216, 92] on input "News category" at bounding box center [210, 89] width 127 height 12
type input "*****"
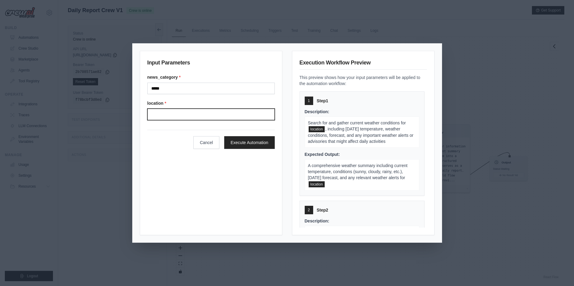
click at [247, 116] on input "Location" at bounding box center [210, 115] width 127 height 12
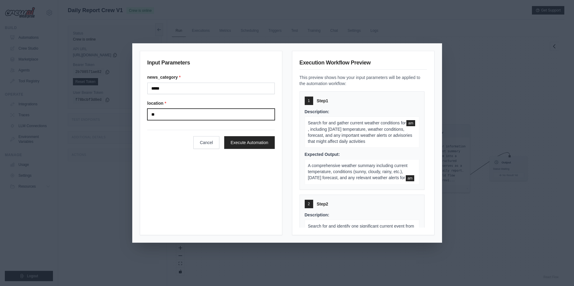
type input "*"
type input "***"
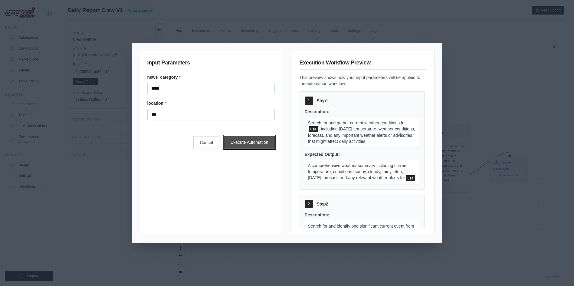
click at [244, 138] on button "Execute Automation" at bounding box center [249, 142] width 51 height 13
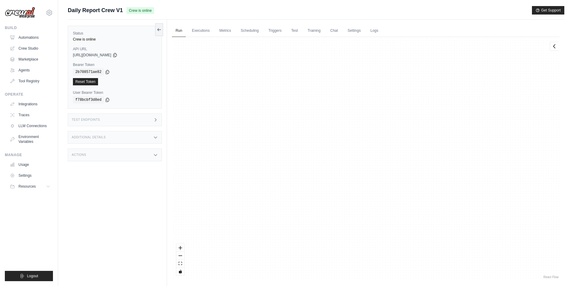
scroll to position [1377, 0]
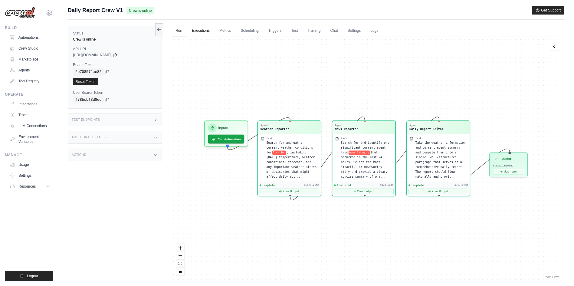
click at [200, 29] on link "Executions" at bounding box center [200, 31] width 25 height 13
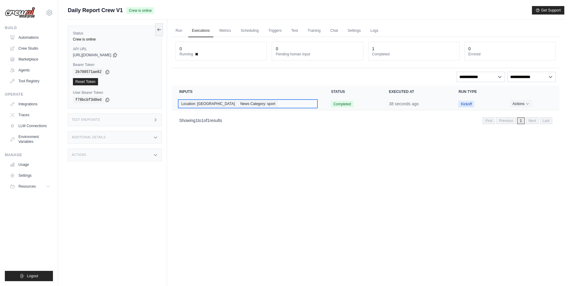
click at [292, 102] on div "Location: usa News Category: sport" at bounding box center [247, 104] width 137 height 7
